Goal: Task Accomplishment & Management: Use online tool/utility

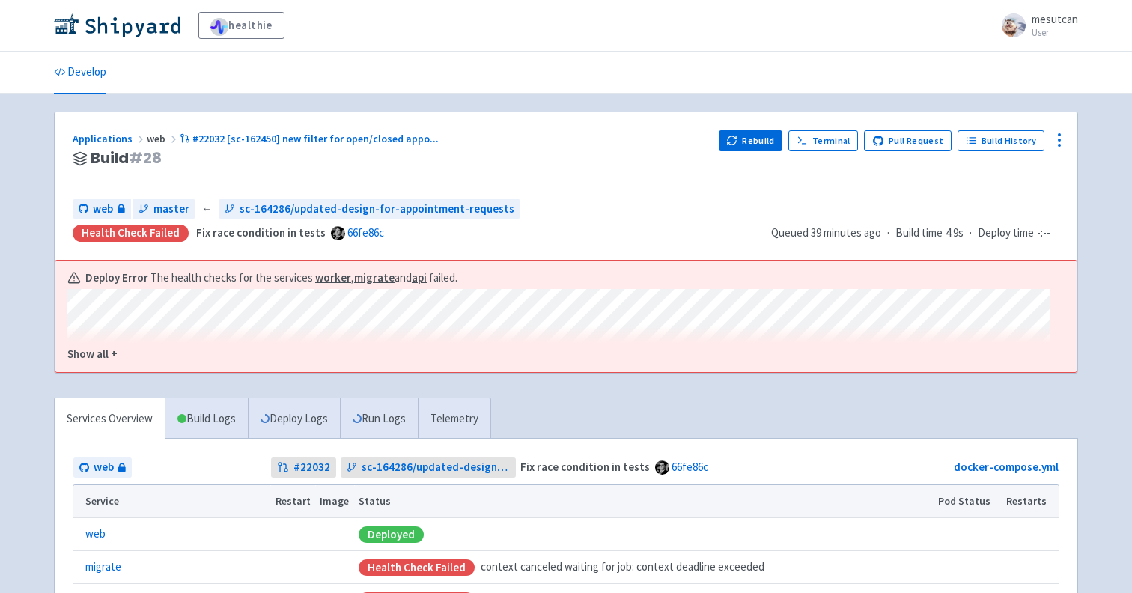
click at [79, 348] on u "Show all +" at bounding box center [92, 354] width 50 height 14
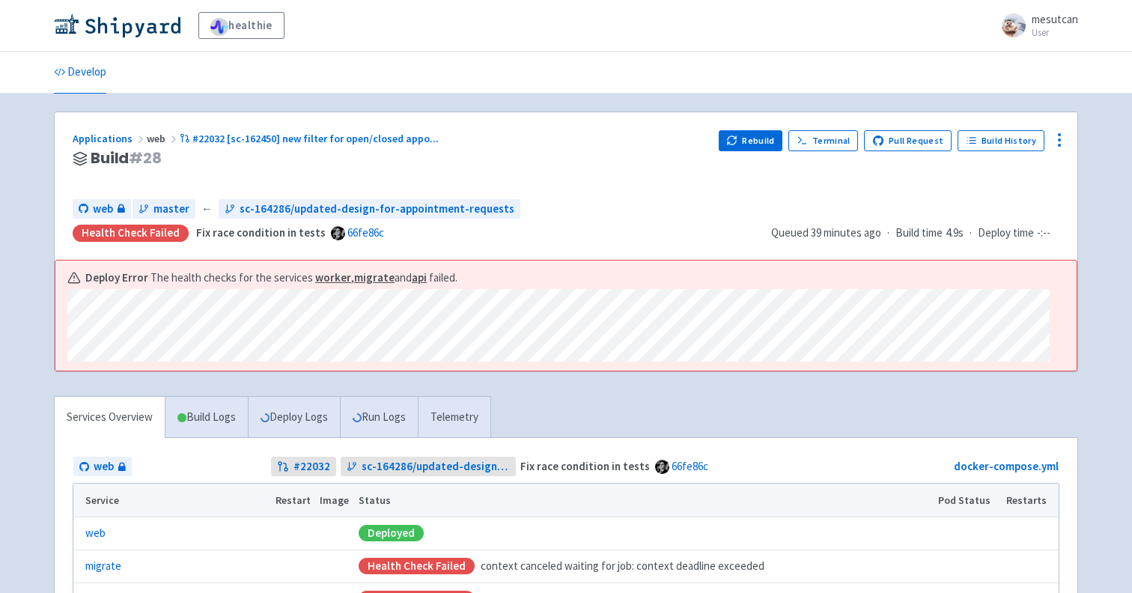
scroll to position [276, 0]
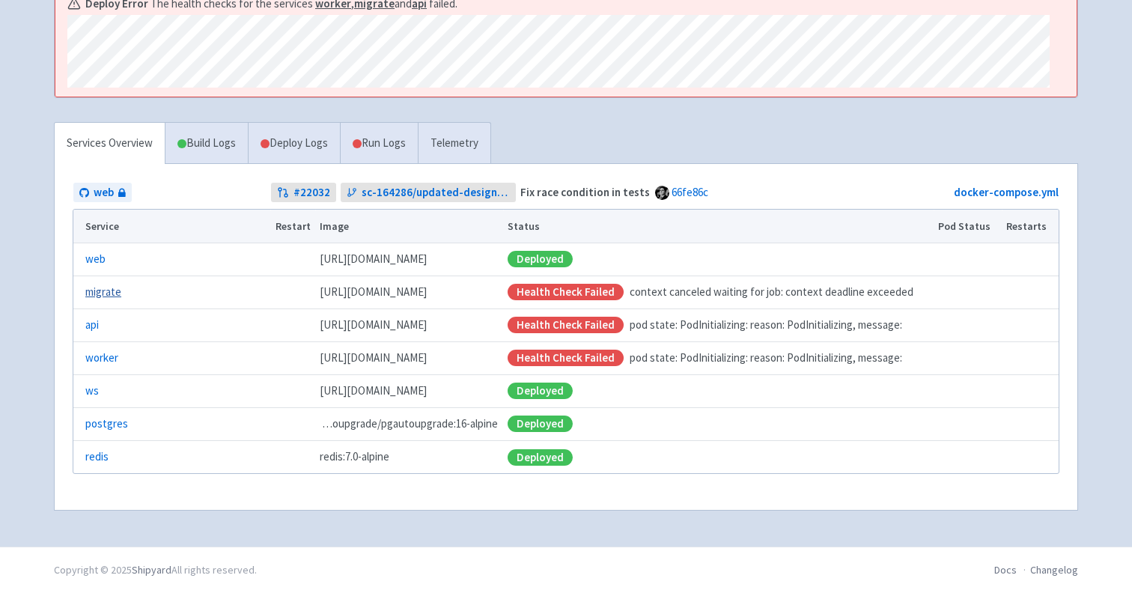
click at [117, 294] on link "migrate" at bounding box center [103, 292] width 36 height 17
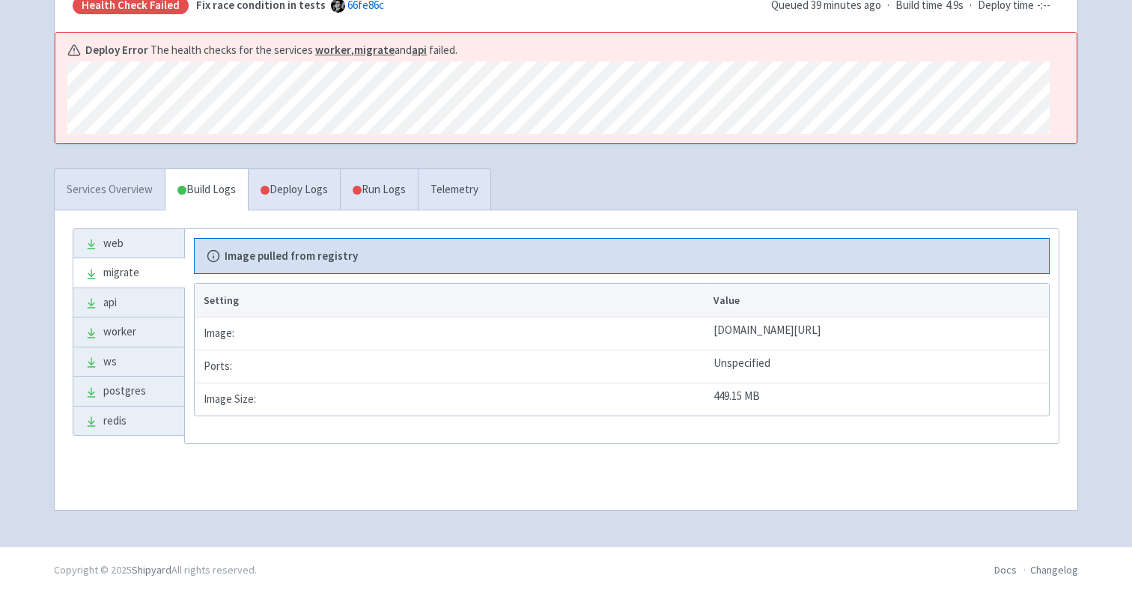
click at [109, 192] on link "Services Overview" at bounding box center [110, 189] width 110 height 41
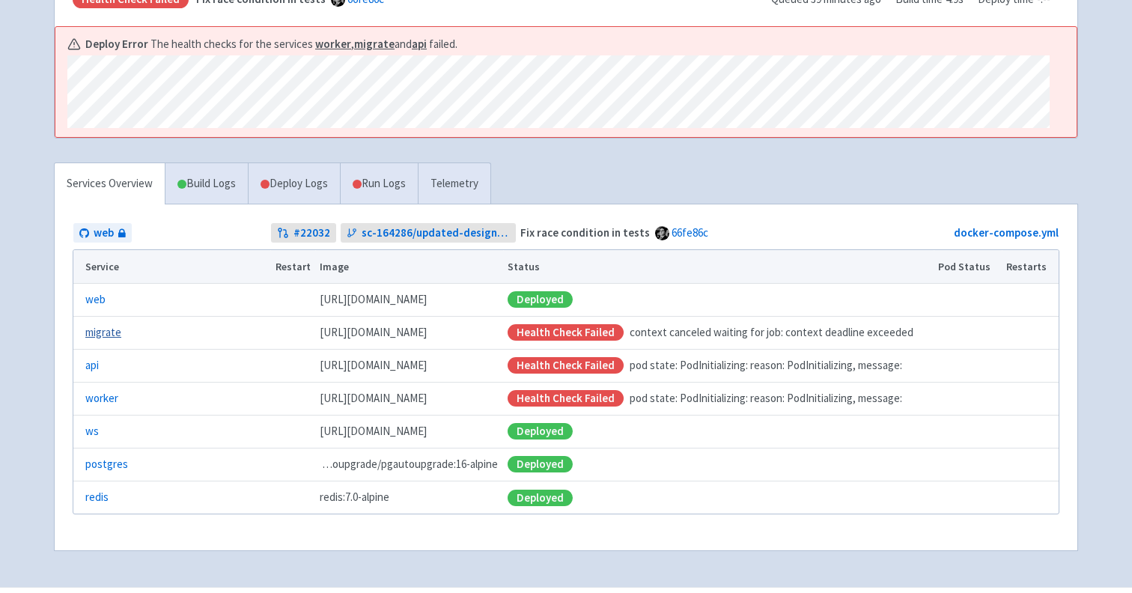
click at [105, 334] on link "migrate" at bounding box center [103, 332] width 36 height 17
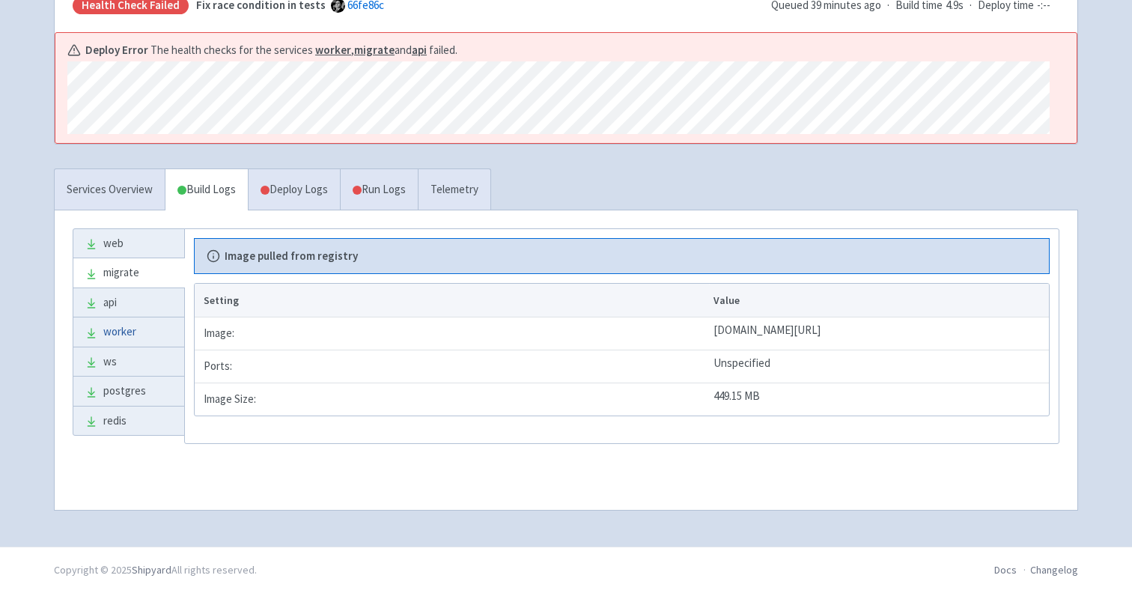
click at [159, 338] on link "worker" at bounding box center [128, 331] width 111 height 29
click at [338, 210] on link "Deploy Logs" at bounding box center [294, 189] width 92 height 41
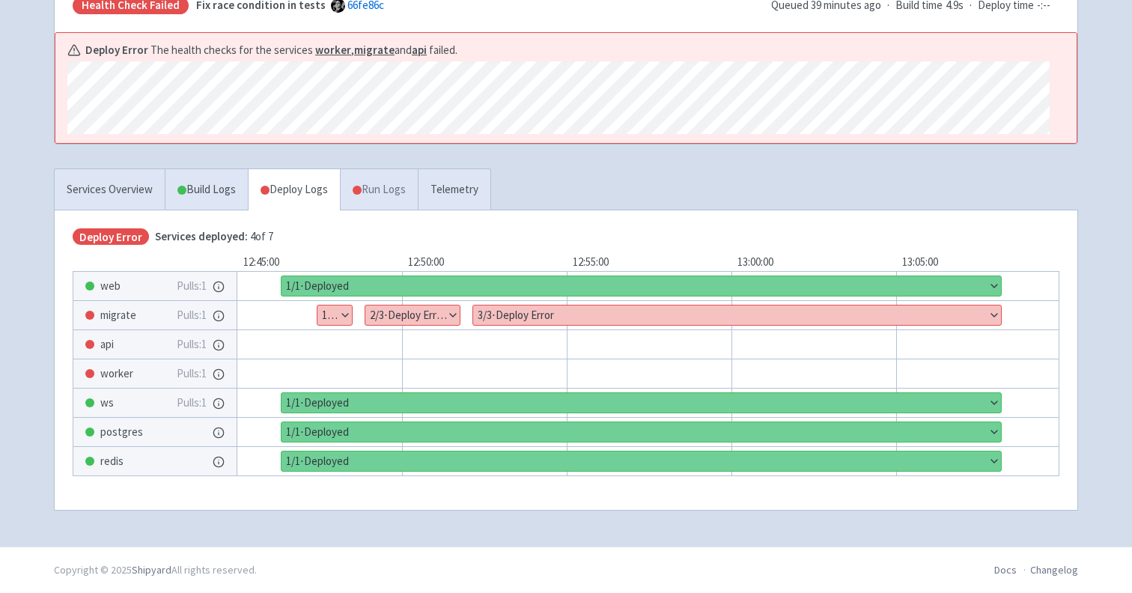
click at [386, 198] on link "Run Logs" at bounding box center [379, 189] width 78 height 41
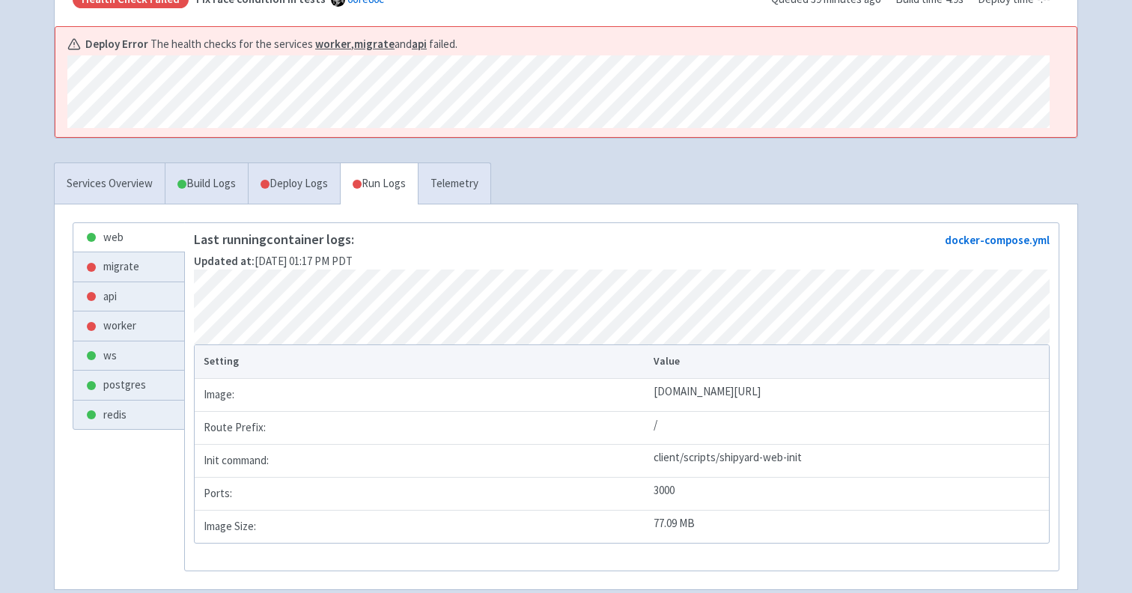
click at [451, 213] on div "web migrate api worker ws postgres redis Last running container logs: Updated a…" at bounding box center [566, 396] width 1022 height 385
click at [461, 195] on link "Telemetry" at bounding box center [454, 183] width 73 height 41
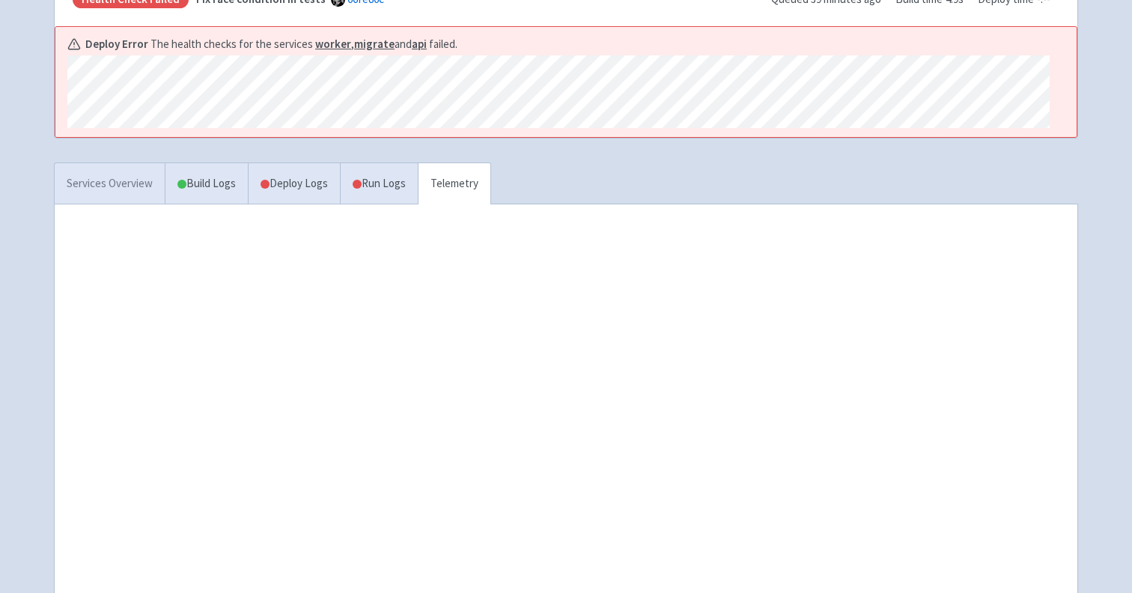
click at [123, 185] on link "Services Overview" at bounding box center [110, 183] width 110 height 41
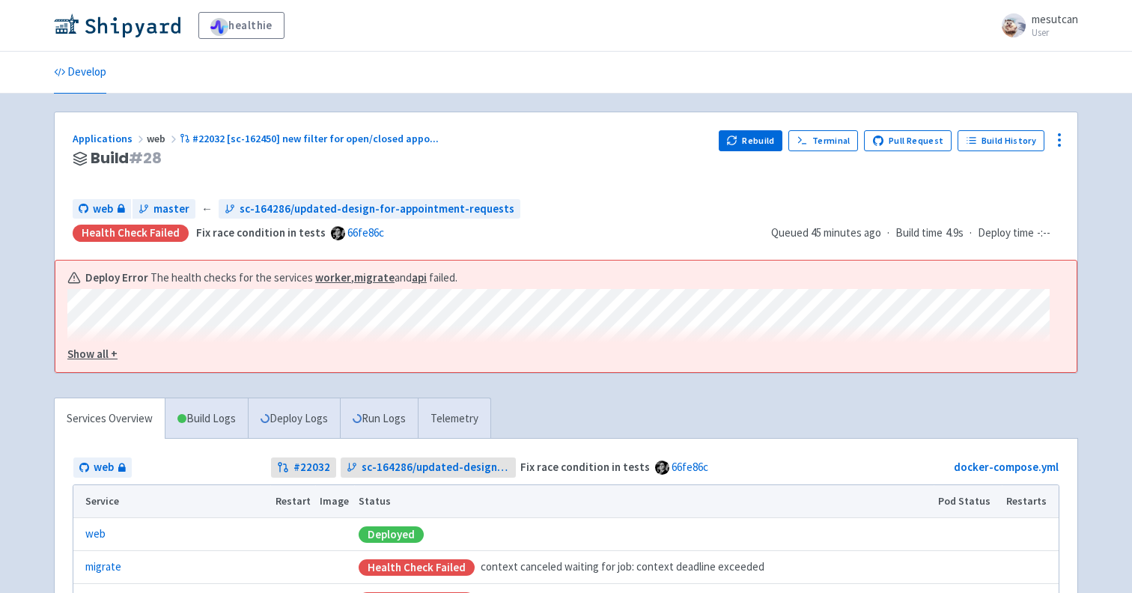
click at [113, 370] on div "Deploy Error The health checks for the services worker , migrate and api failed…" at bounding box center [565, 316] width 1021 height 112
click at [113, 363] on button "Show all +" at bounding box center [558, 354] width 982 height 17
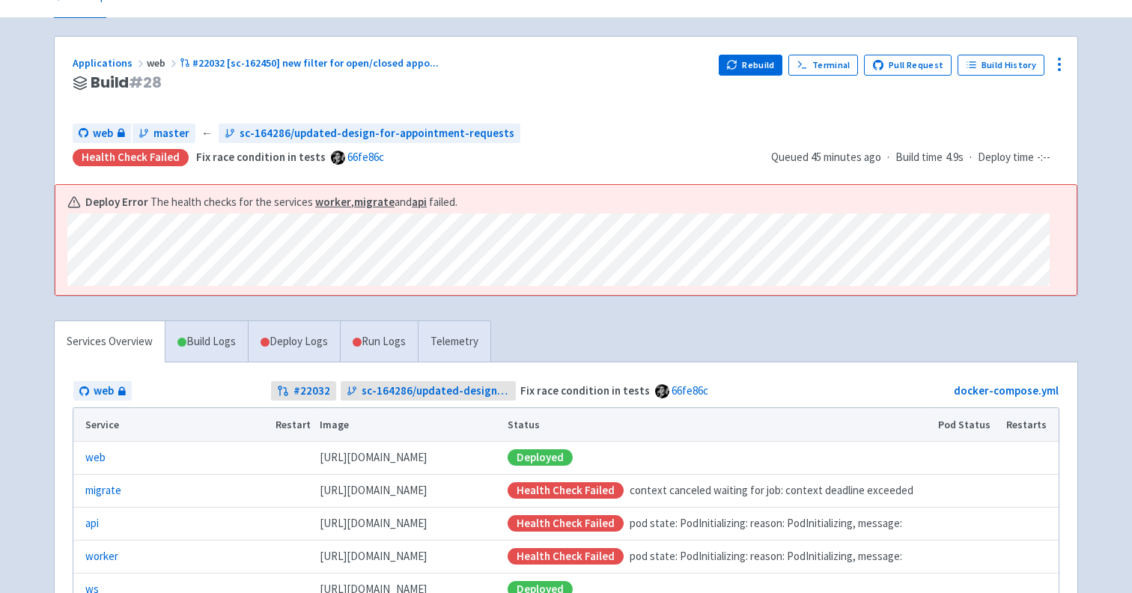
scroll to position [159, 0]
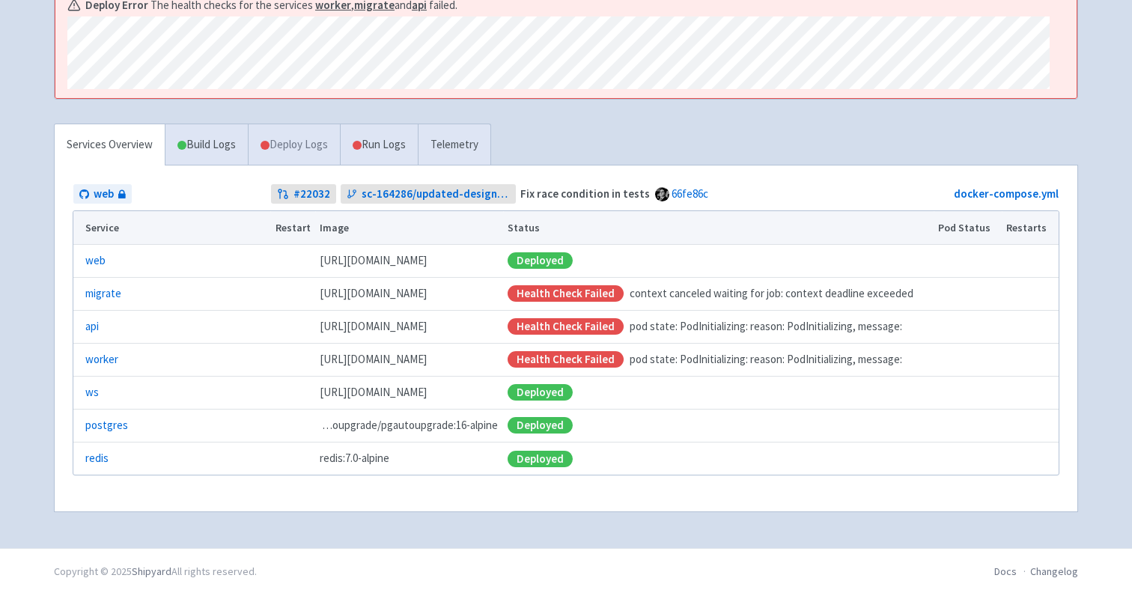
click at [291, 151] on link "Deploy Logs" at bounding box center [294, 144] width 92 height 41
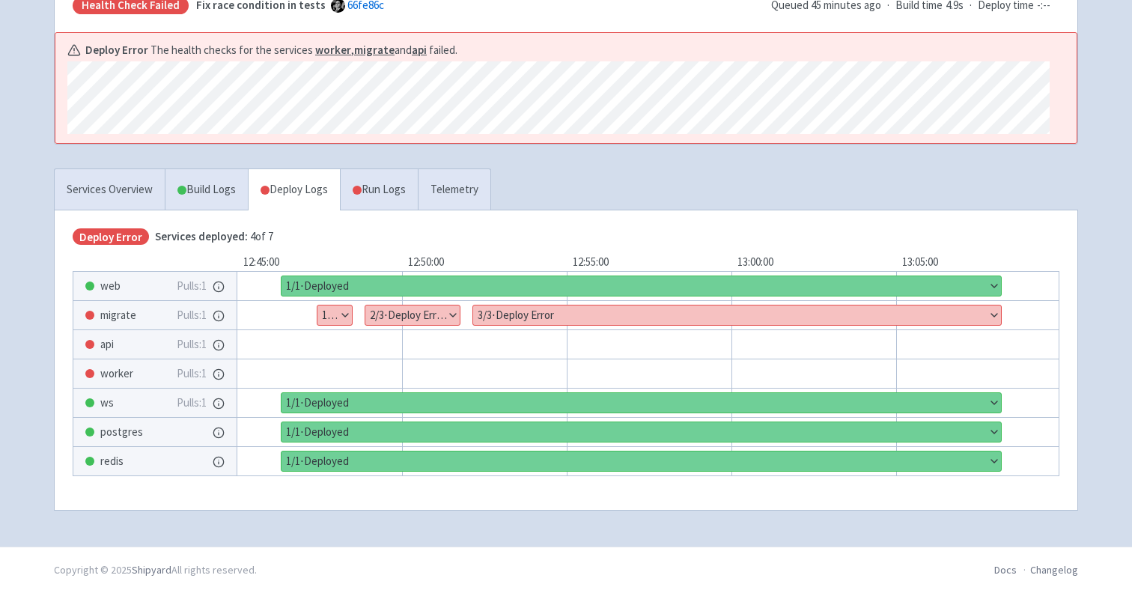
scroll to position [234, 0]
click at [203, 208] on link "Build Logs" at bounding box center [206, 189] width 82 height 41
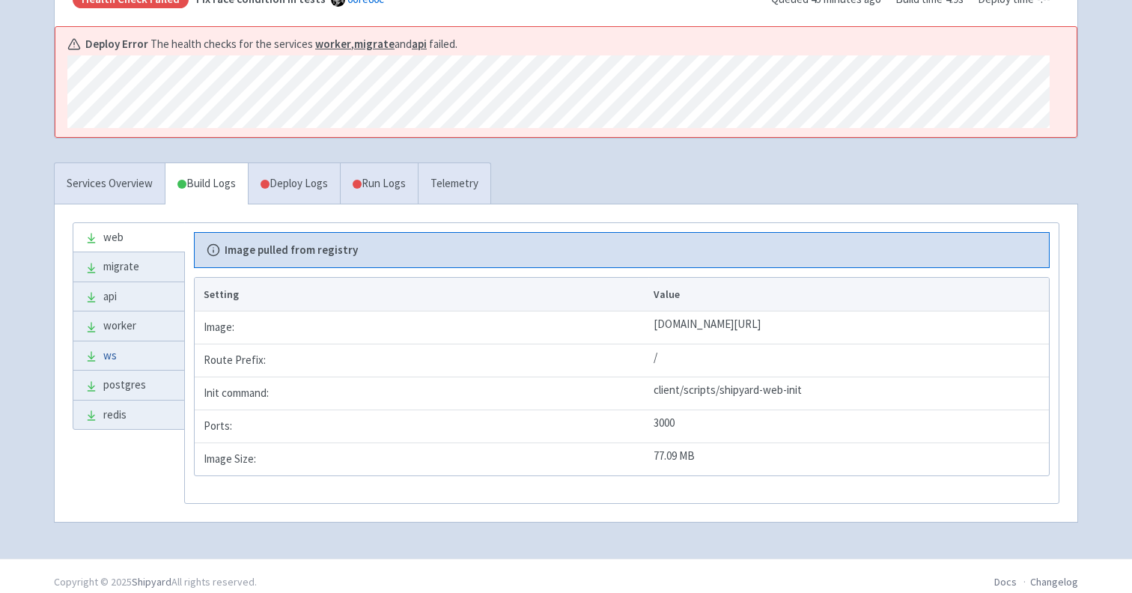
click at [135, 350] on link "ws" at bounding box center [128, 355] width 111 height 29
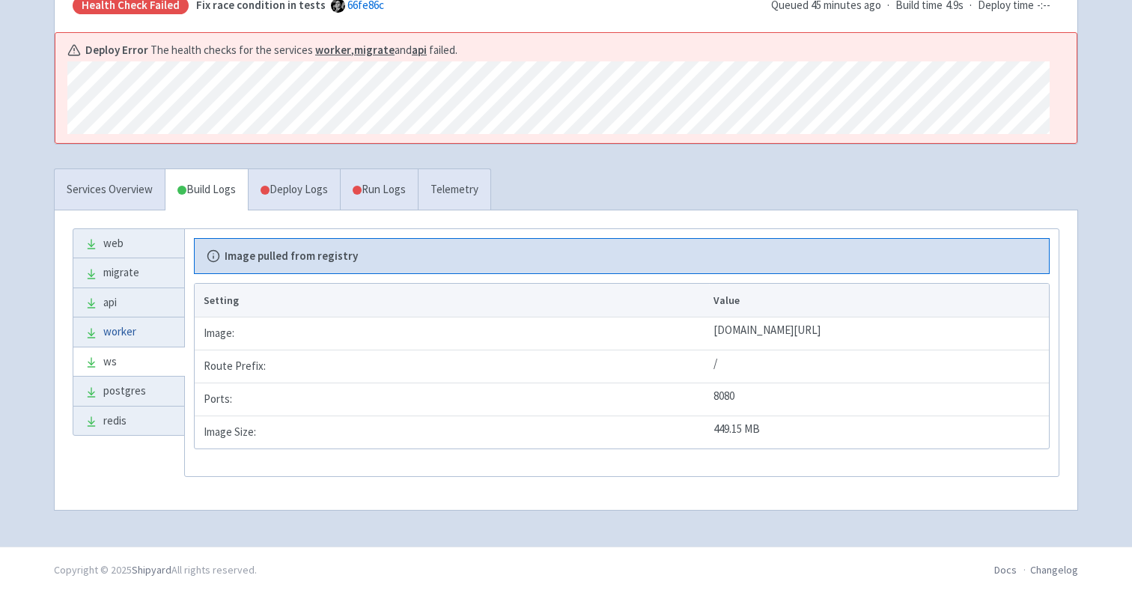
click at [142, 332] on link "worker" at bounding box center [128, 331] width 111 height 29
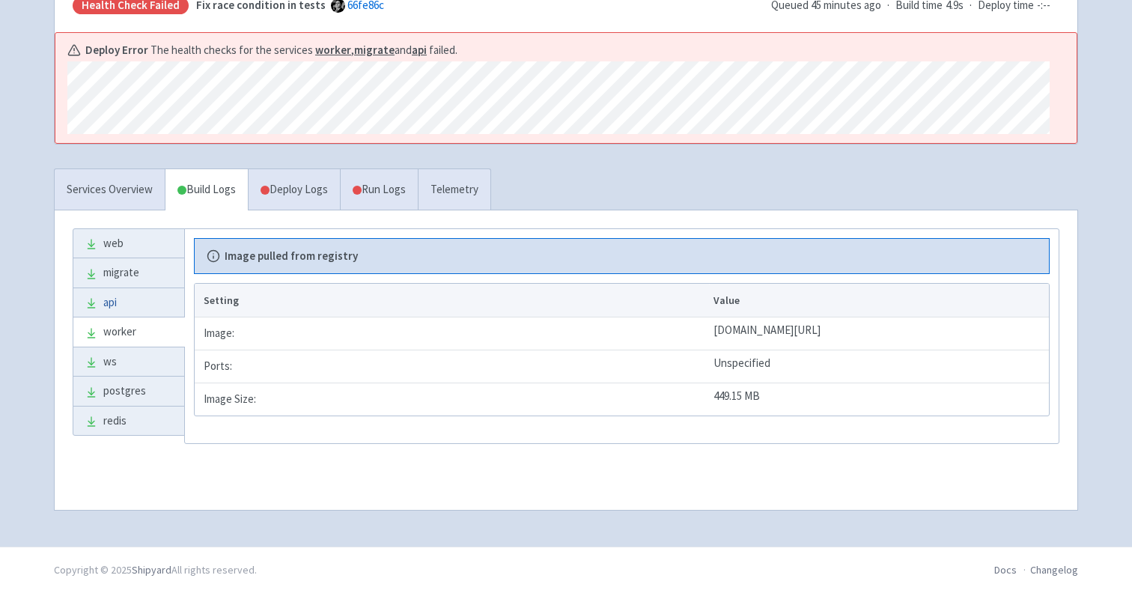
click at [142, 304] on link "api" at bounding box center [128, 302] width 111 height 29
click at [383, 197] on link "Run Logs" at bounding box center [379, 189] width 78 height 41
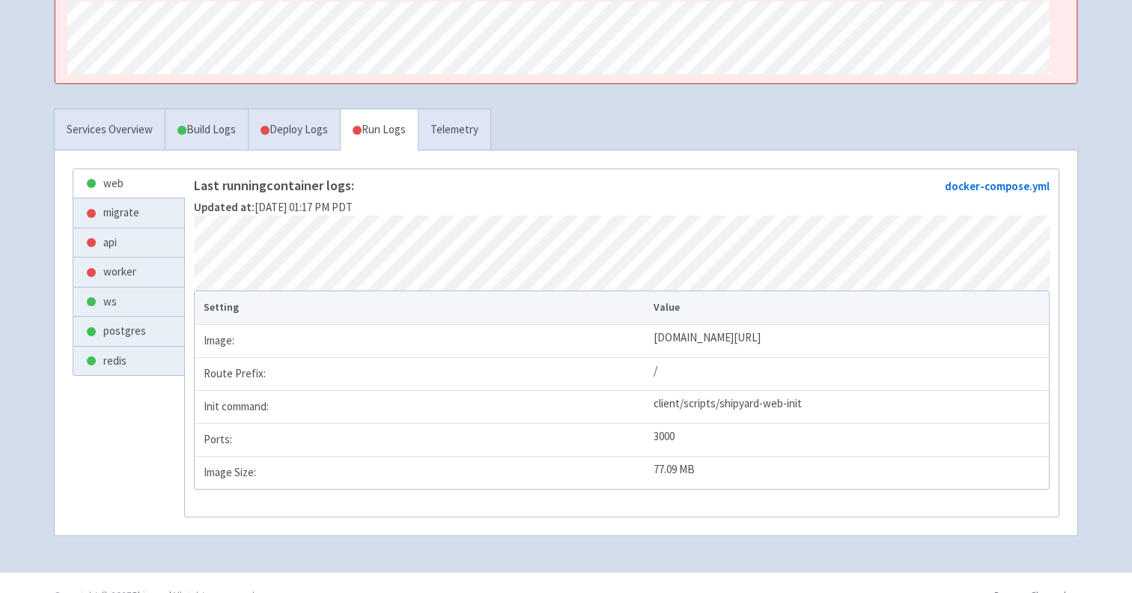
scroll to position [291, 0]
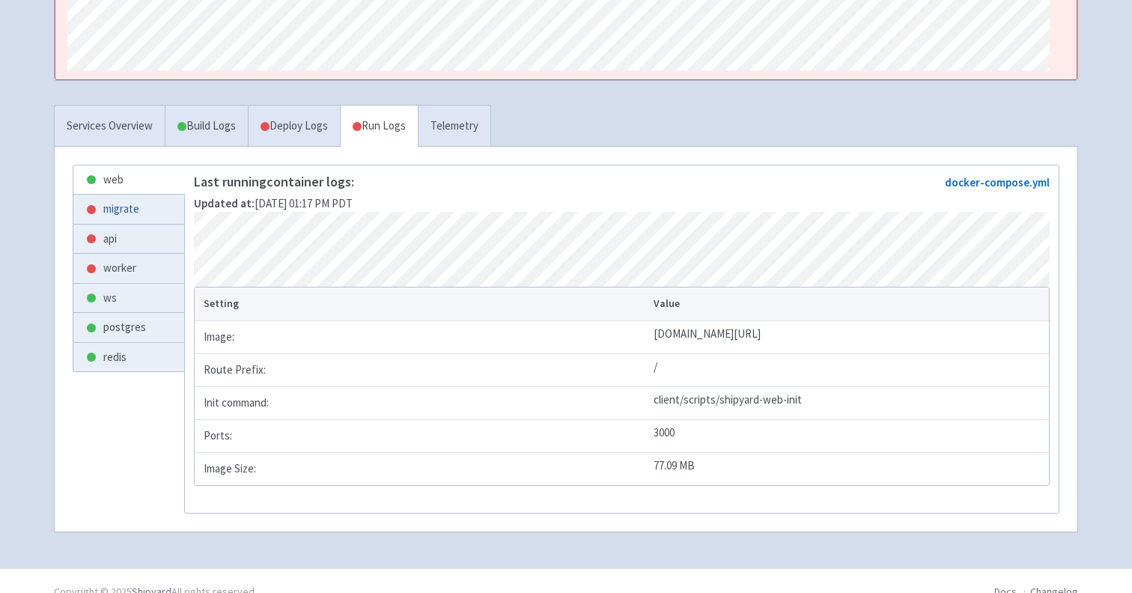
click at [125, 209] on link "migrate" at bounding box center [128, 209] width 111 height 29
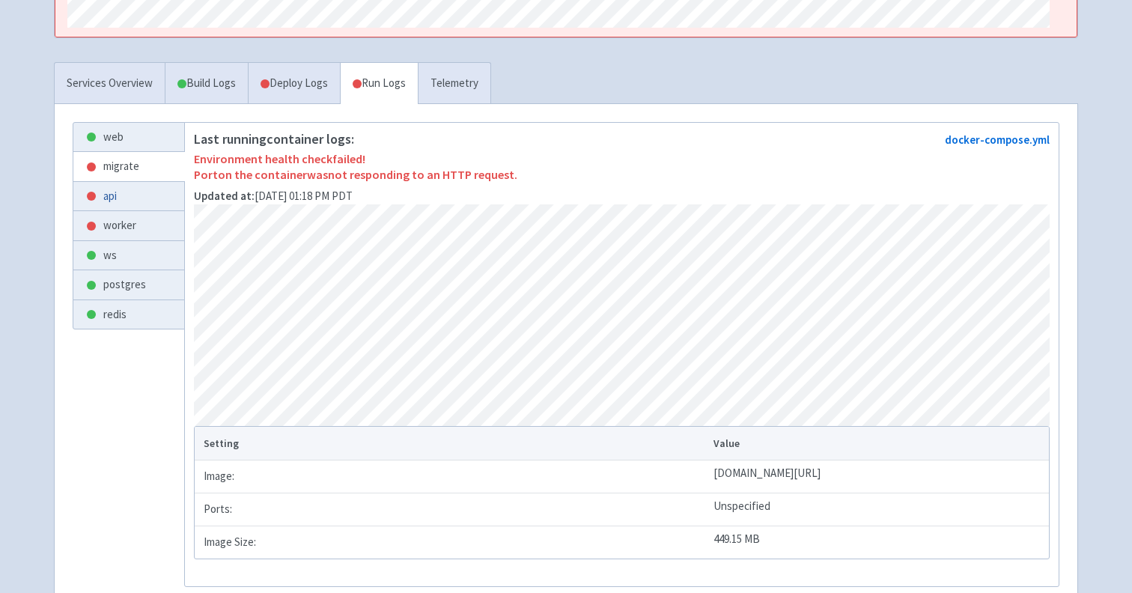
scroll to position [337, 0]
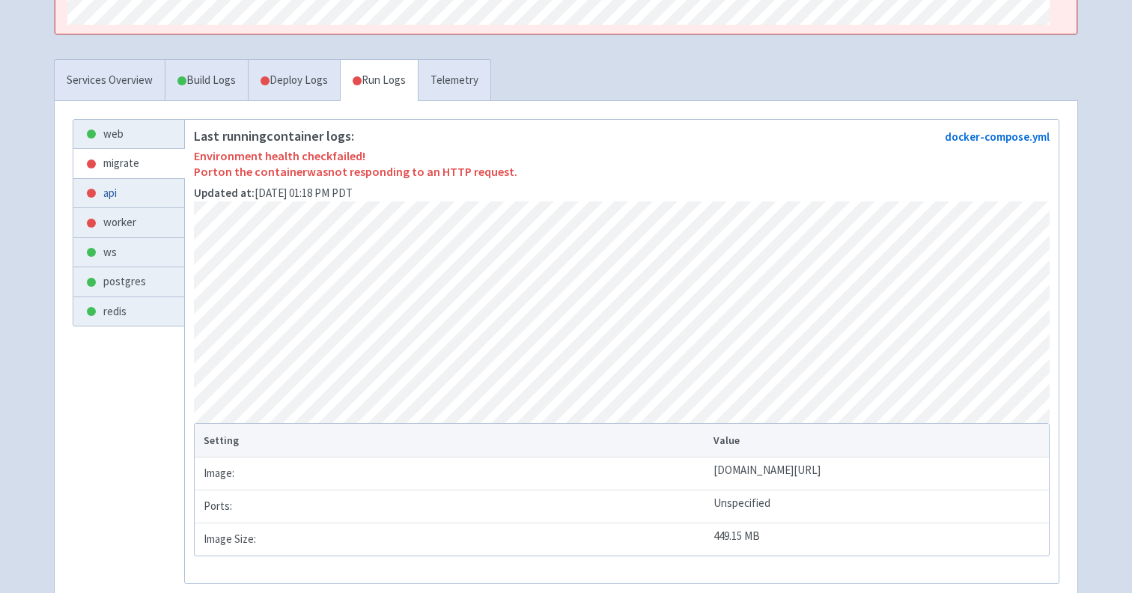
click at [162, 196] on link "api" at bounding box center [128, 193] width 111 height 29
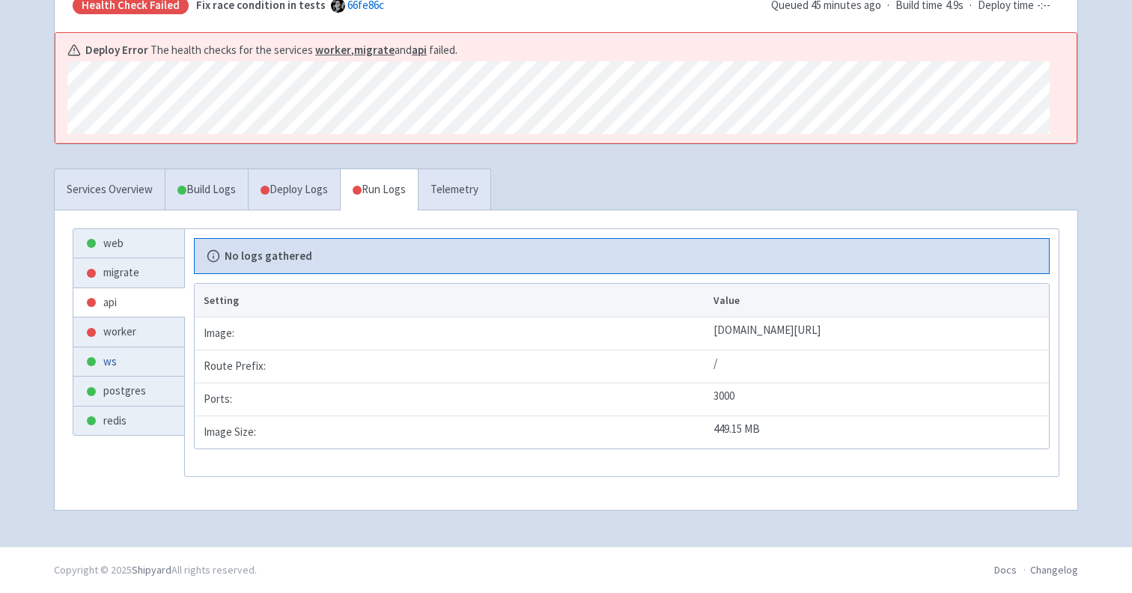
click at [126, 350] on link "ws" at bounding box center [128, 361] width 111 height 29
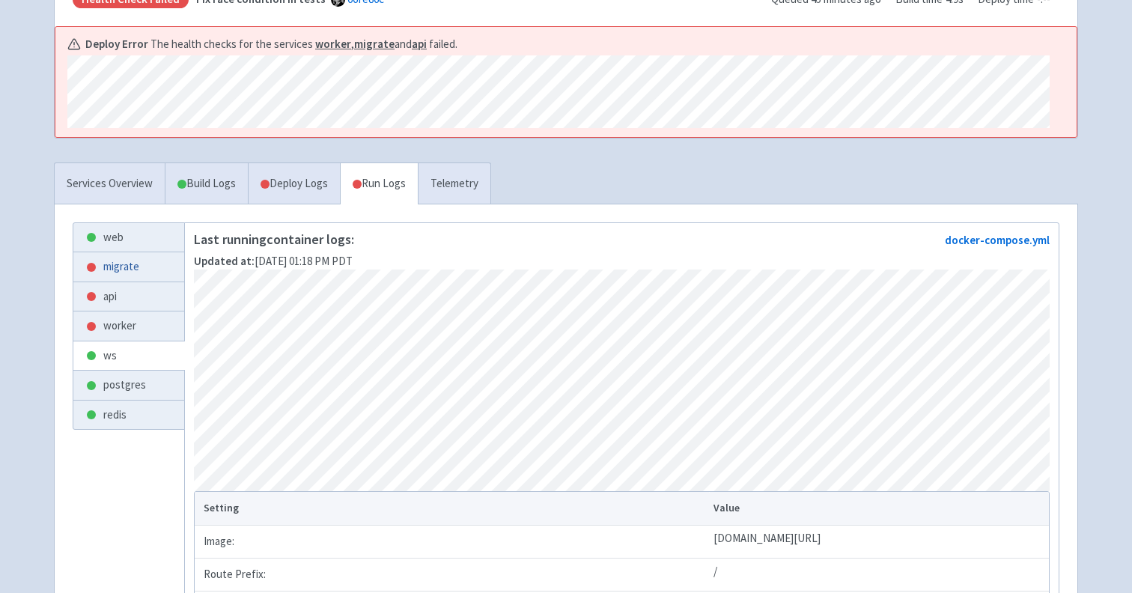
click at [145, 276] on link "migrate" at bounding box center [128, 266] width 111 height 29
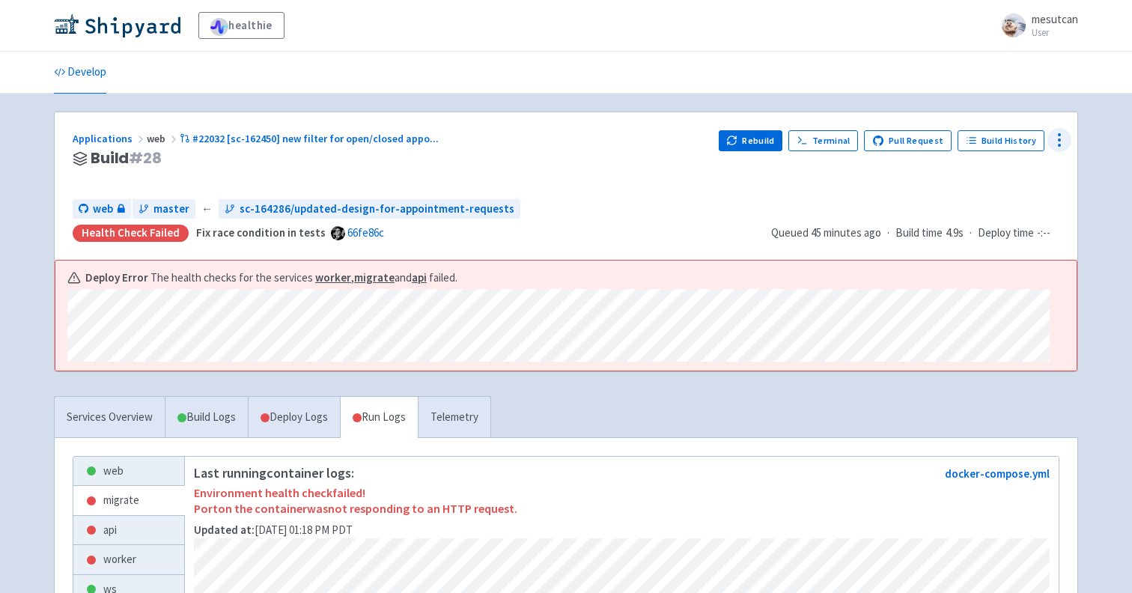
click at [1056, 137] on icon at bounding box center [1059, 140] width 18 height 18
click at [1020, 193] on span "Data Dashboard" at bounding box center [991, 200] width 76 height 21
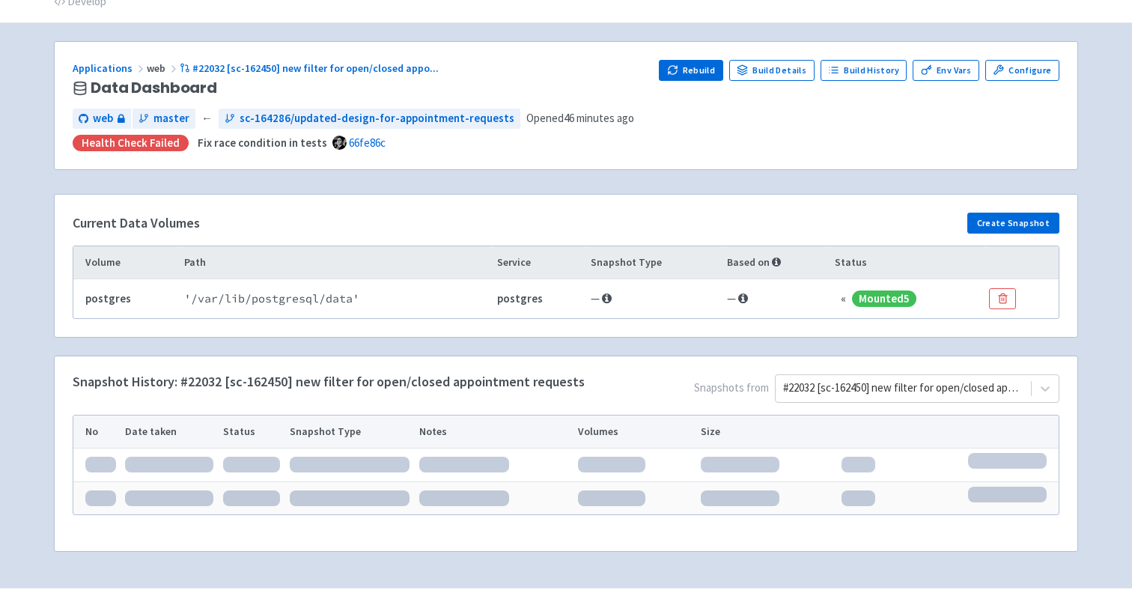
scroll to position [112, 0]
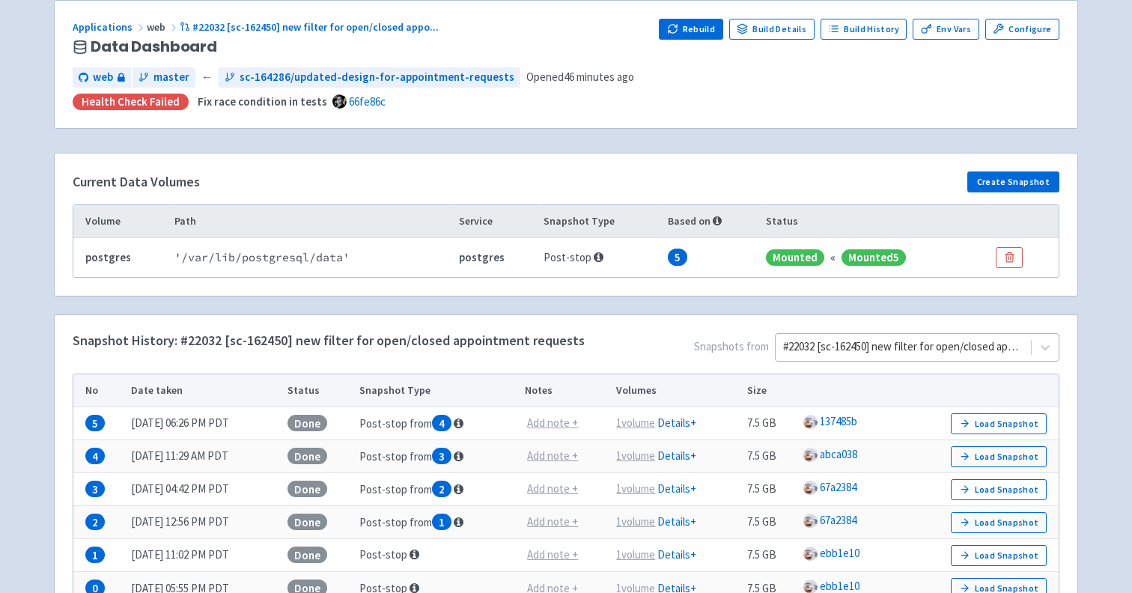
click at [931, 353] on div at bounding box center [903, 347] width 240 height 20
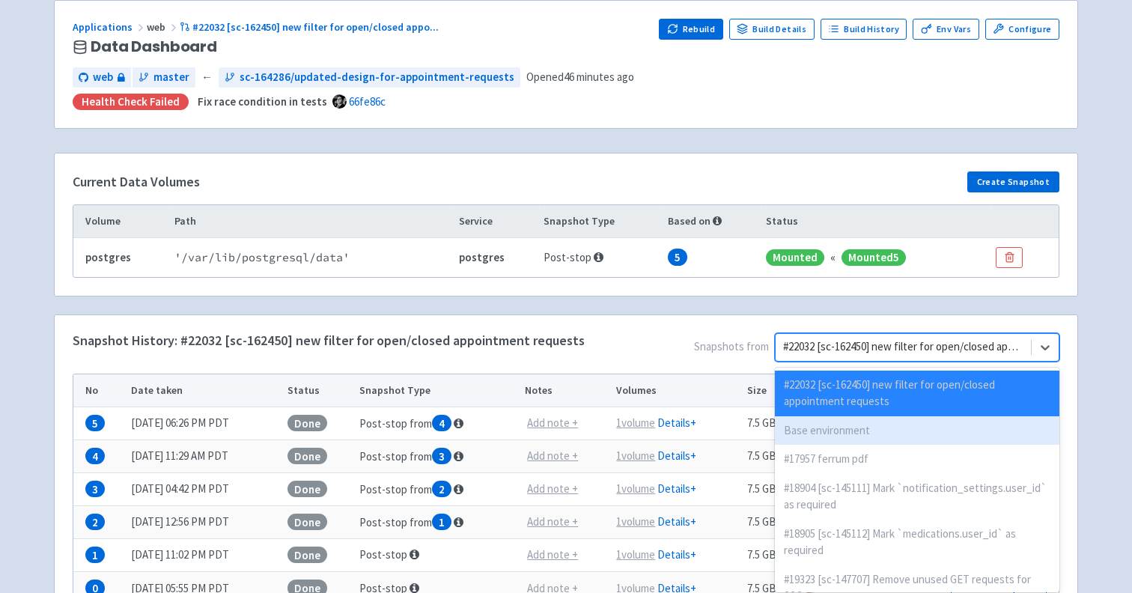
click at [897, 436] on div "Base environment" at bounding box center [917, 430] width 284 height 29
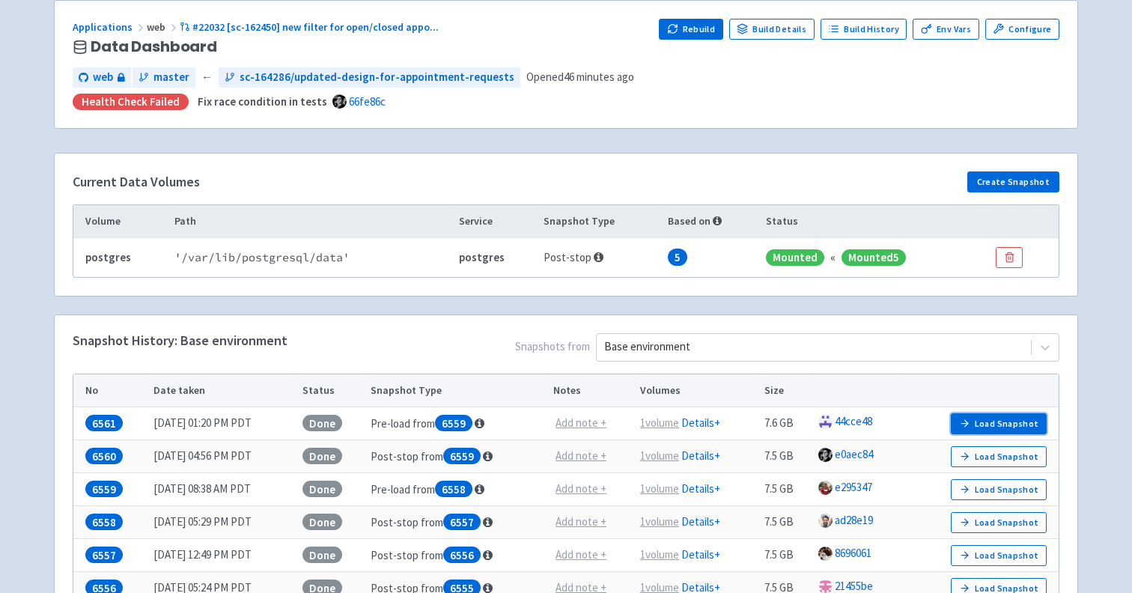
click at [984, 415] on button "Load Snapshot" at bounding box center [998, 423] width 96 height 21
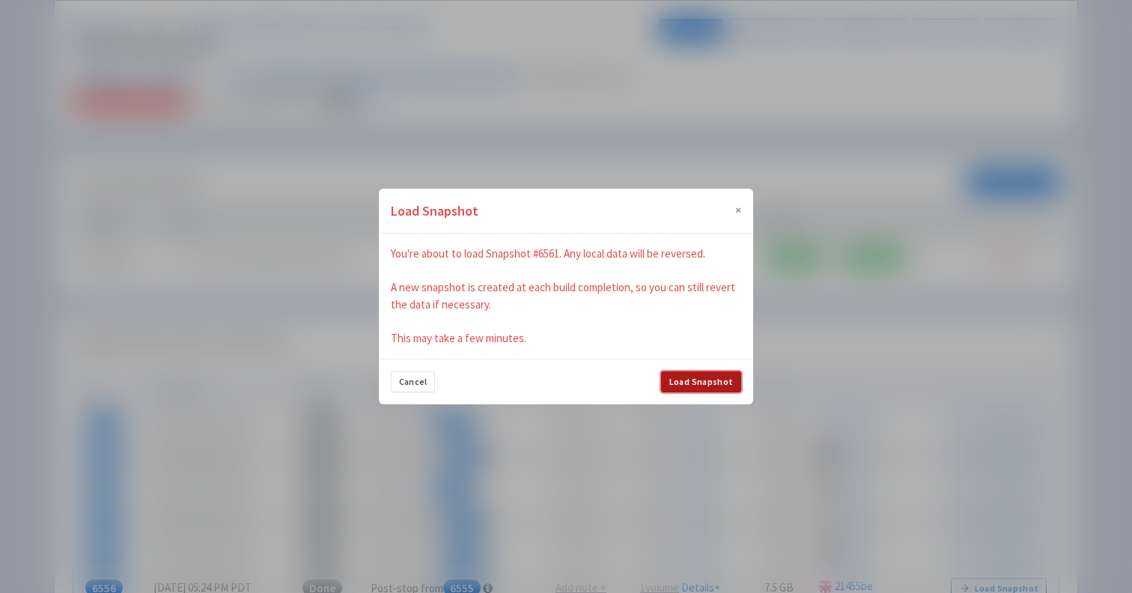
click at [707, 378] on button "Load Snapshot" at bounding box center [701, 381] width 80 height 21
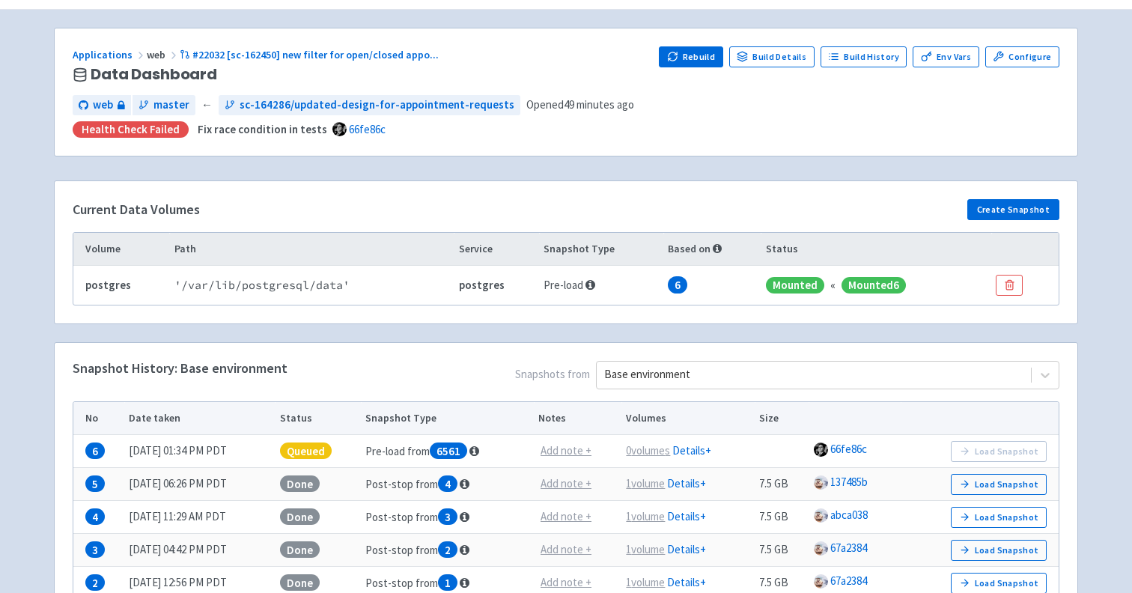
scroll to position [276, 0]
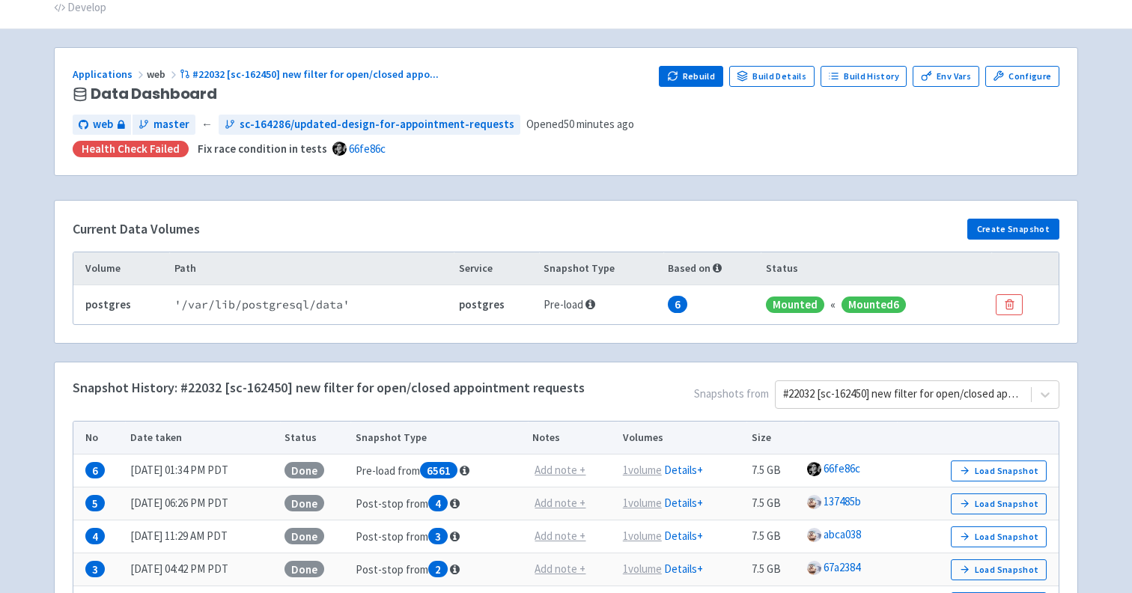
scroll to position [276, 0]
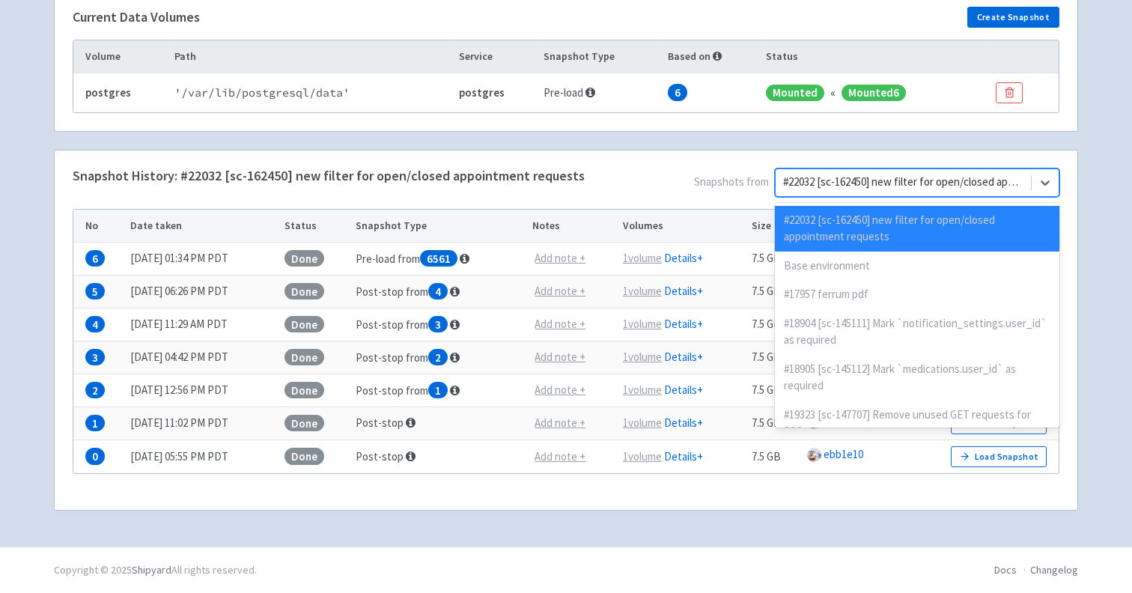
click at [867, 184] on div at bounding box center [903, 182] width 240 height 20
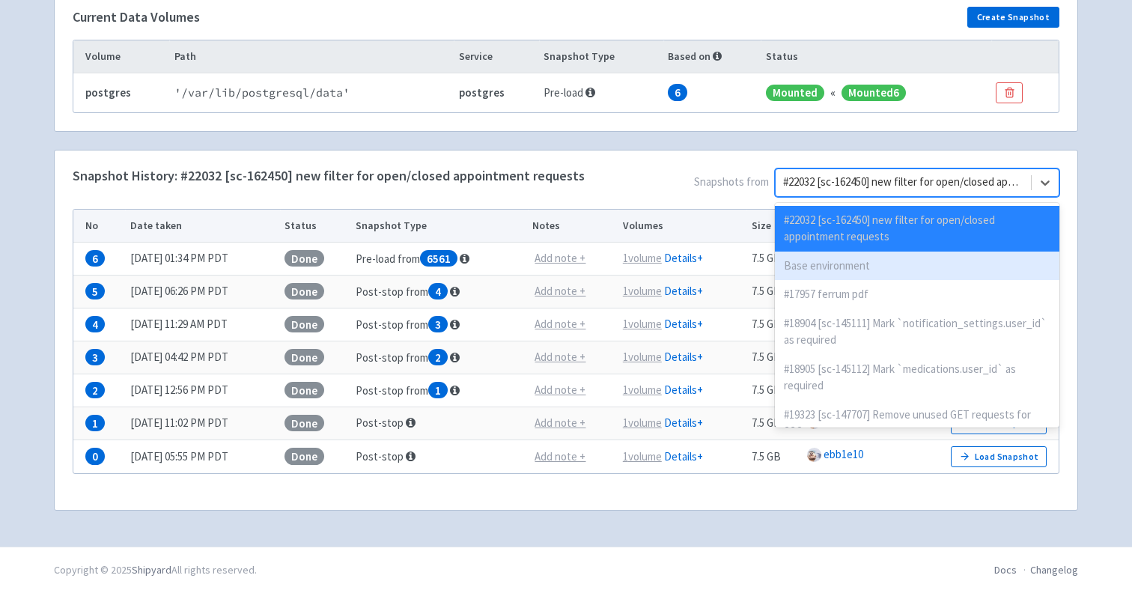
click at [849, 263] on div "Base environment" at bounding box center [917, 265] width 284 height 29
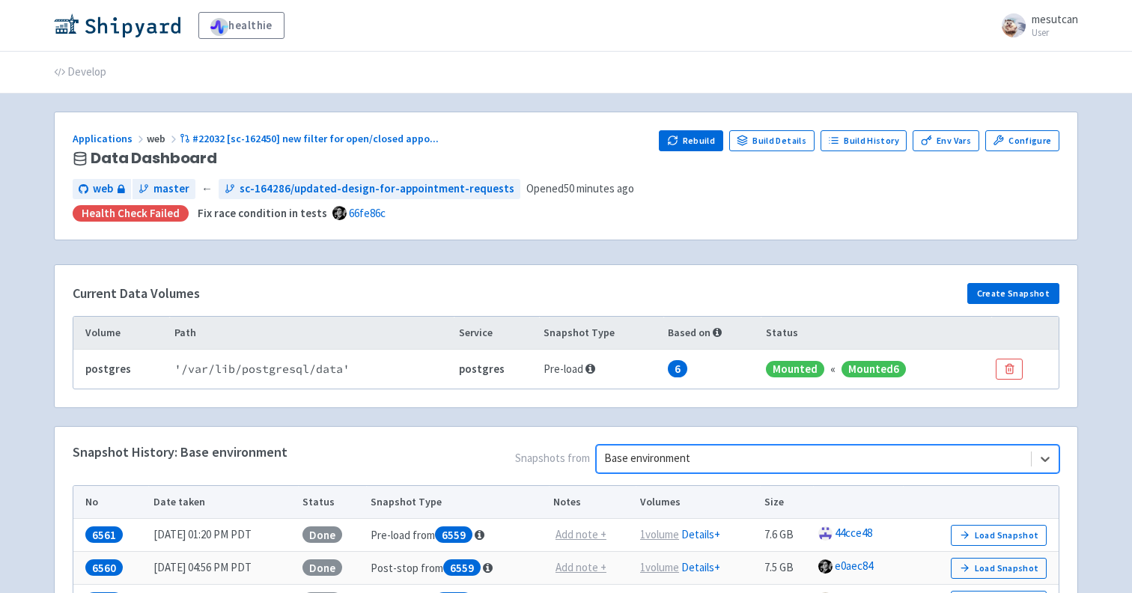
scroll to position [54, 0]
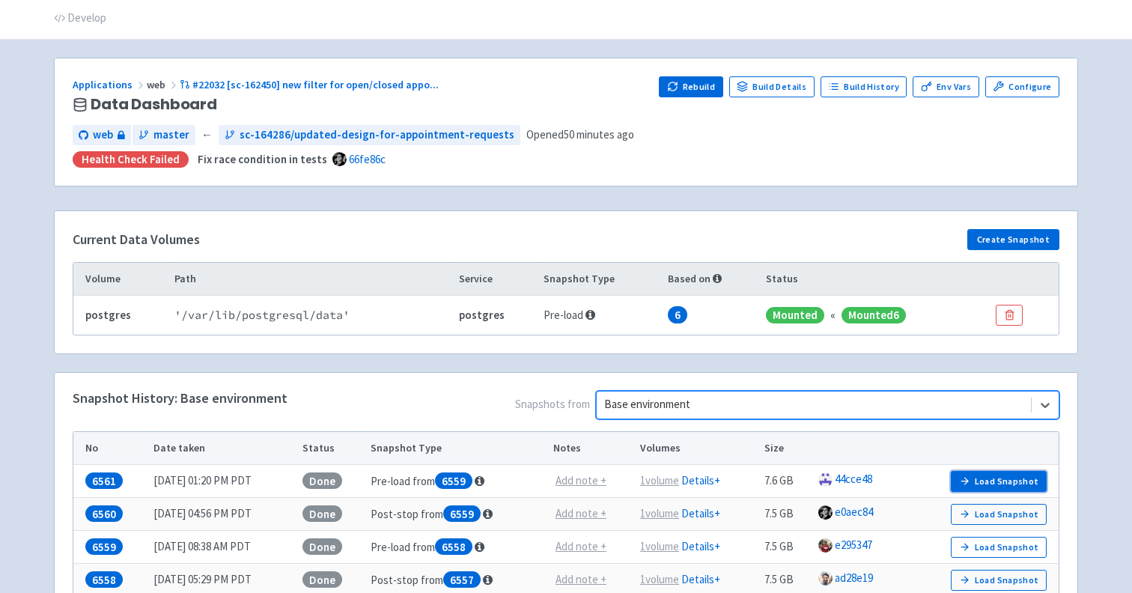
click at [978, 474] on button "Load Snapshot" at bounding box center [998, 481] width 96 height 21
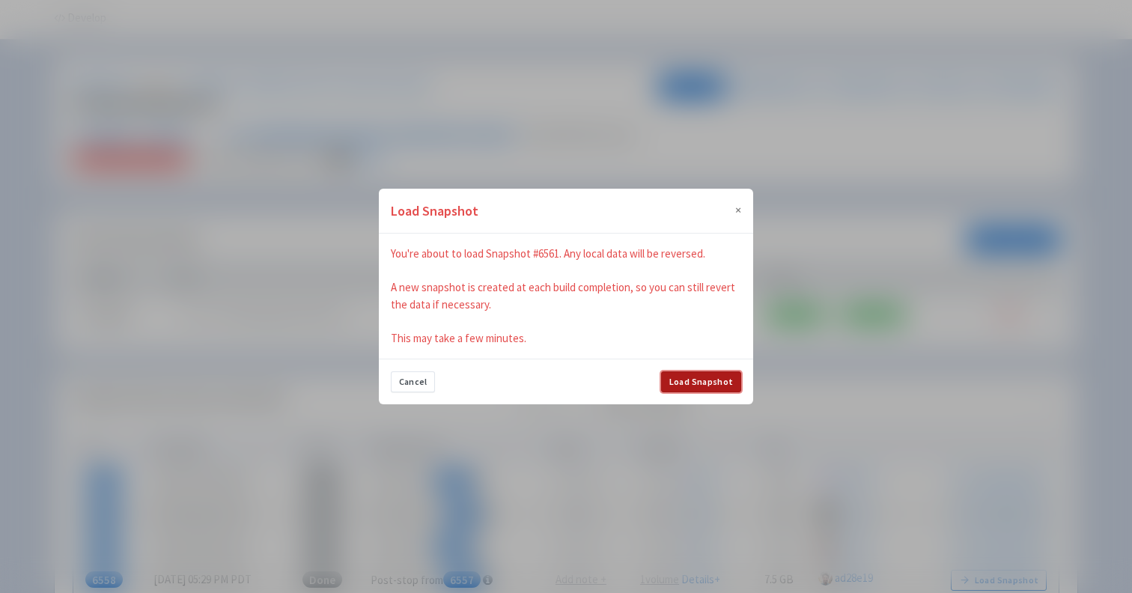
click at [716, 385] on button "Load Snapshot" at bounding box center [701, 381] width 80 height 21
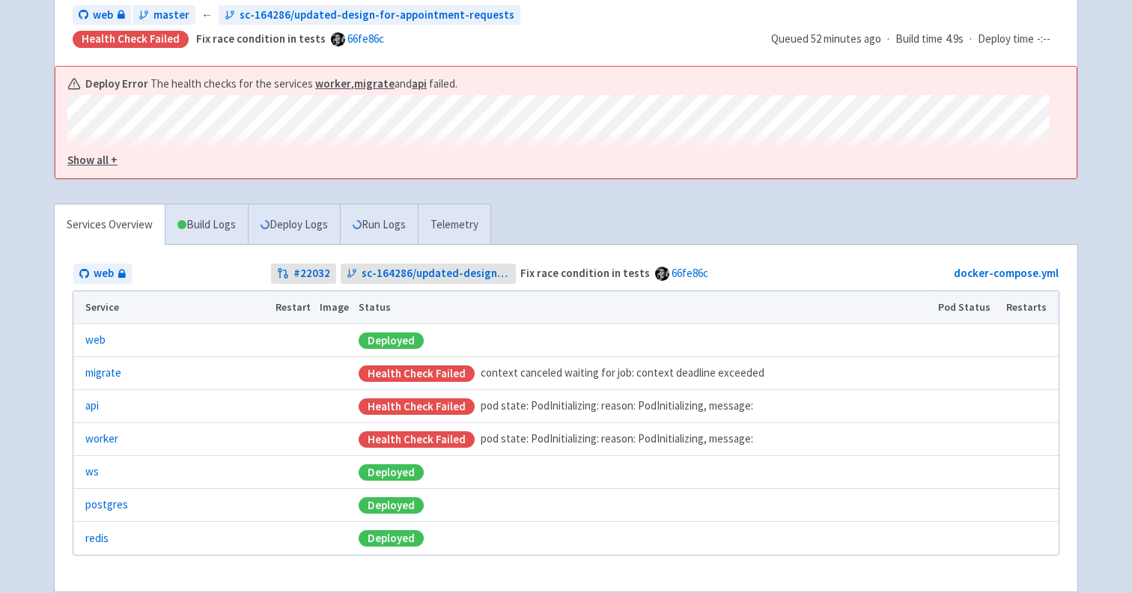
scroll to position [237, 0]
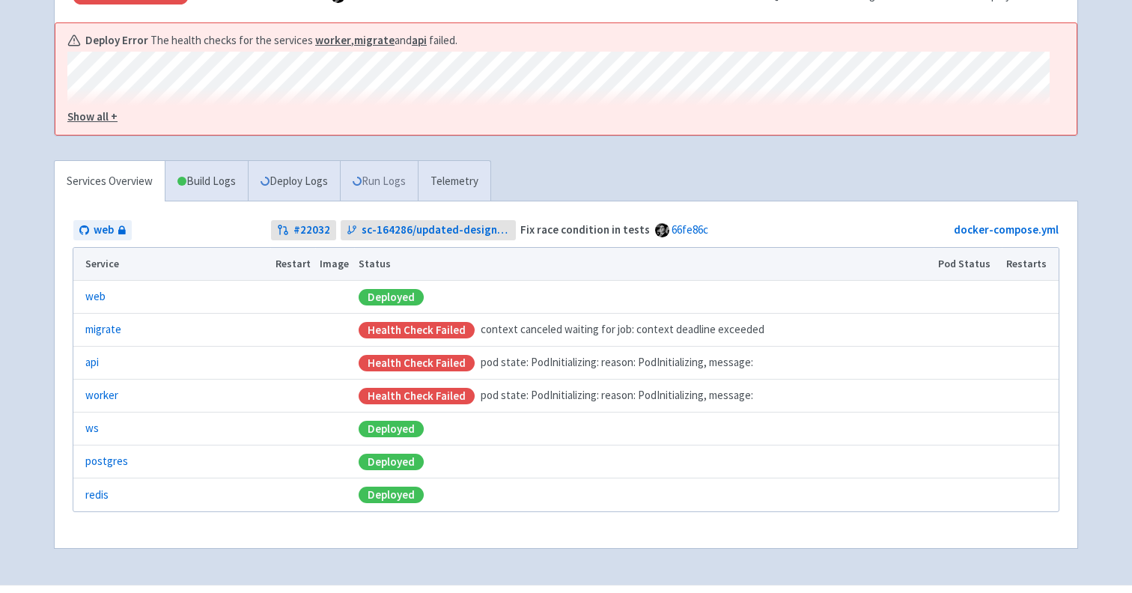
click at [375, 178] on link "Run Logs" at bounding box center [379, 181] width 78 height 41
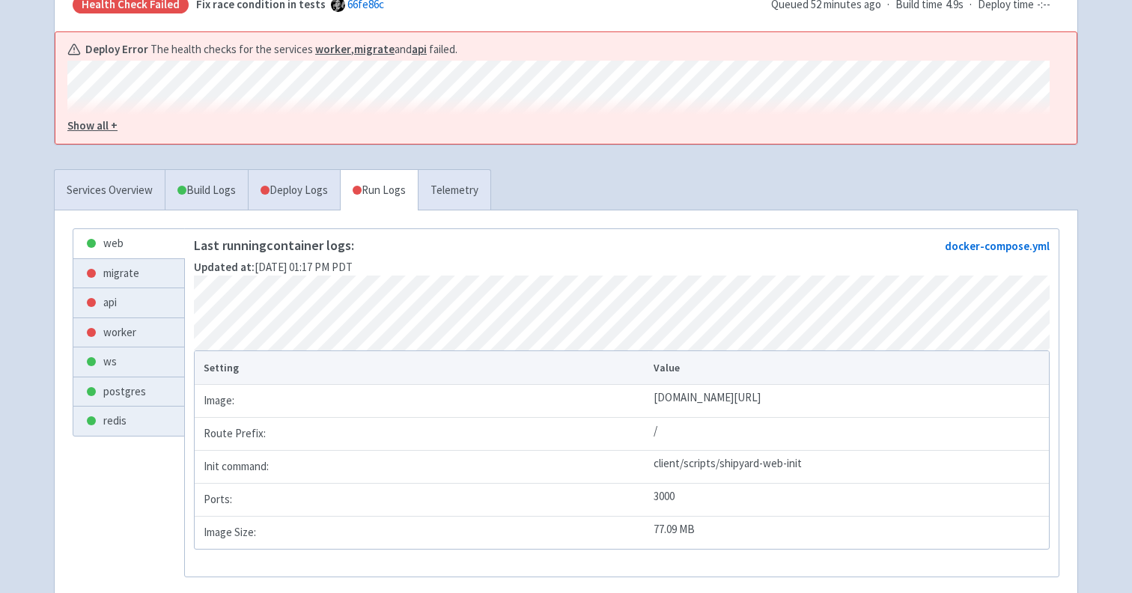
scroll to position [237, 0]
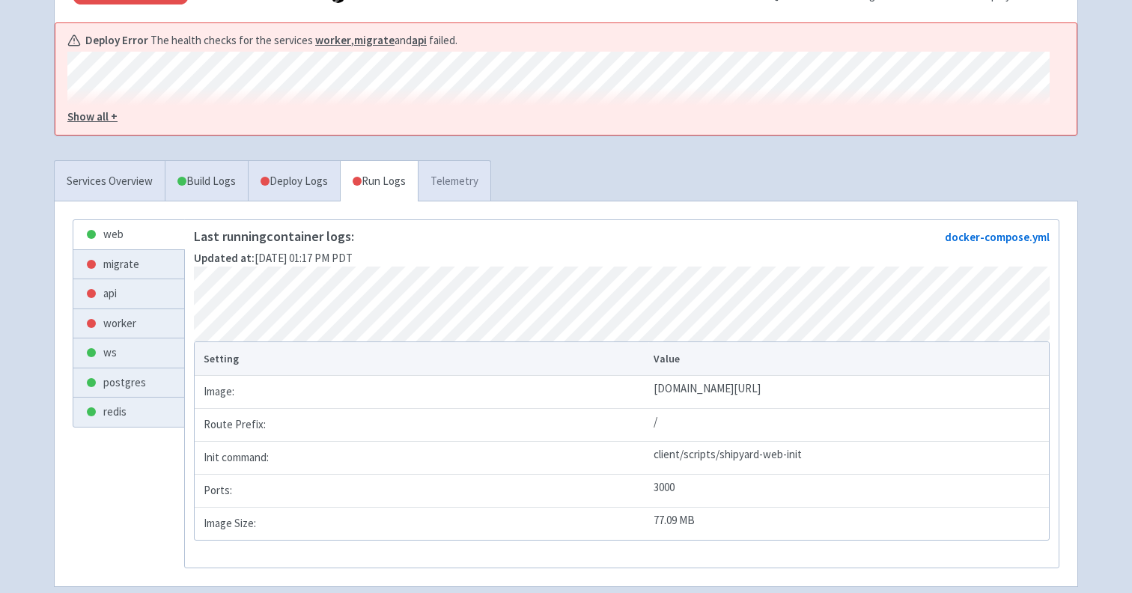
click at [461, 194] on link "Telemetry" at bounding box center [454, 181] width 73 height 41
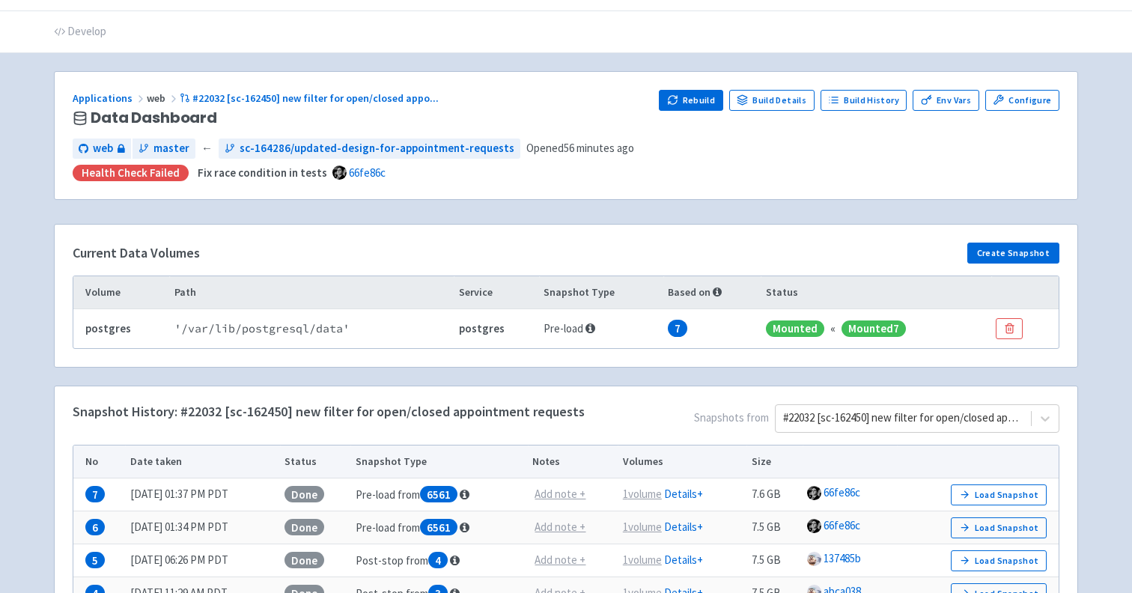
scroll to position [43, 0]
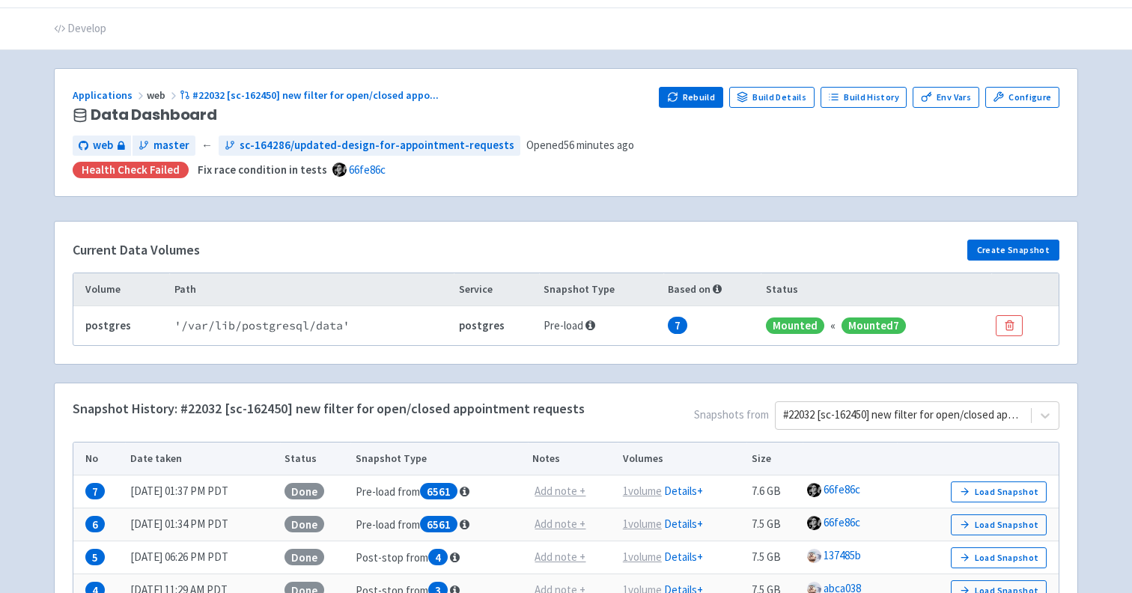
click at [682, 109] on div "Rebuild Build Details Build History Env Vars Configure" at bounding box center [859, 105] width 400 height 37
click at [692, 91] on button "Rebuild" at bounding box center [691, 97] width 64 height 21
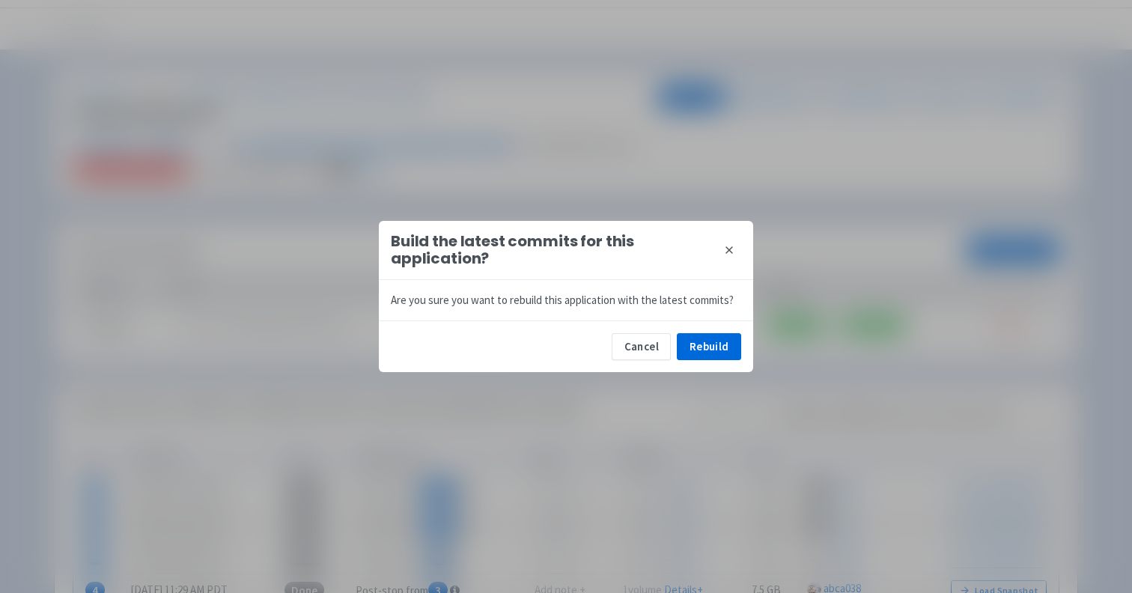
click at [718, 332] on div "Cancel Rebuild" at bounding box center [566, 346] width 374 height 52
click at [718, 338] on button "Rebuild" at bounding box center [709, 346] width 64 height 27
